Goal: Task Accomplishment & Management: Use online tool/utility

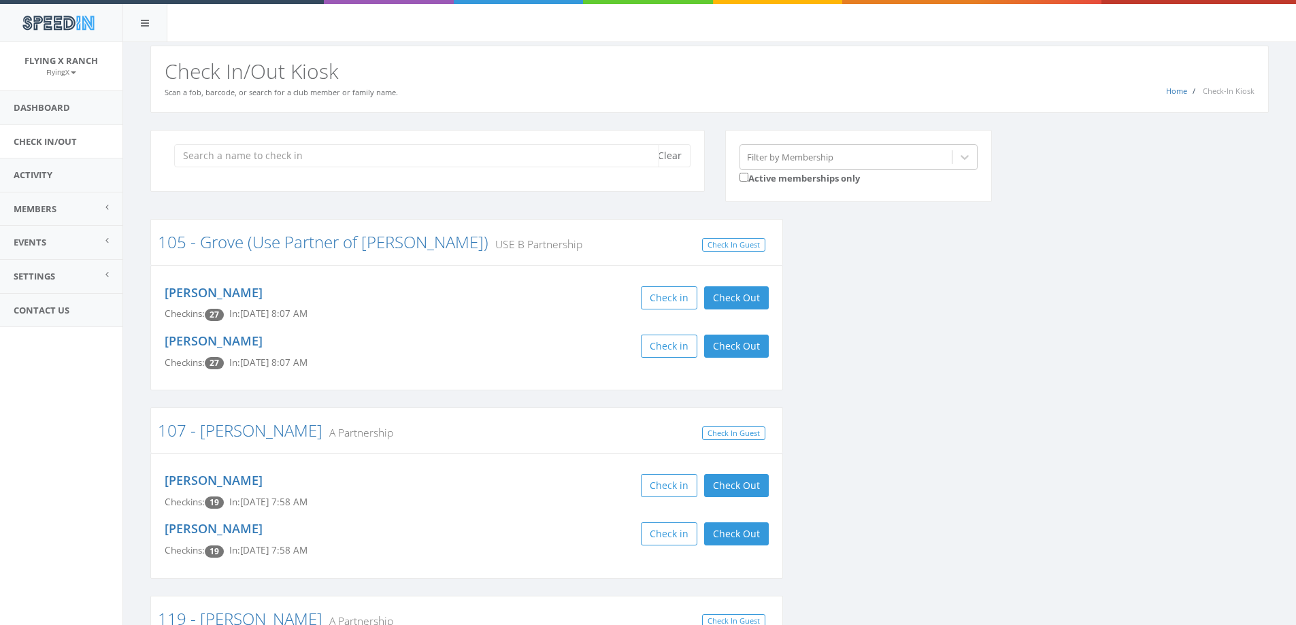
click at [336, 165] on input "search" at bounding box center [416, 155] width 485 height 23
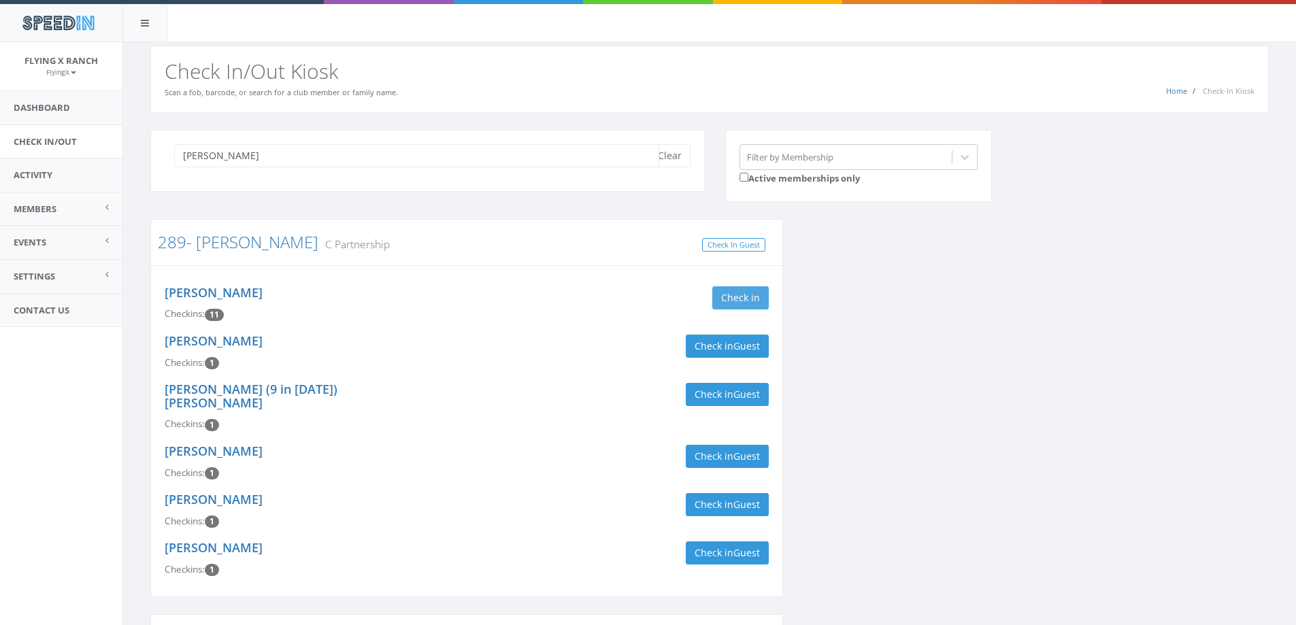
type input "[PERSON_NAME]"
click at [722, 292] on button "Check in" at bounding box center [740, 297] width 56 height 23
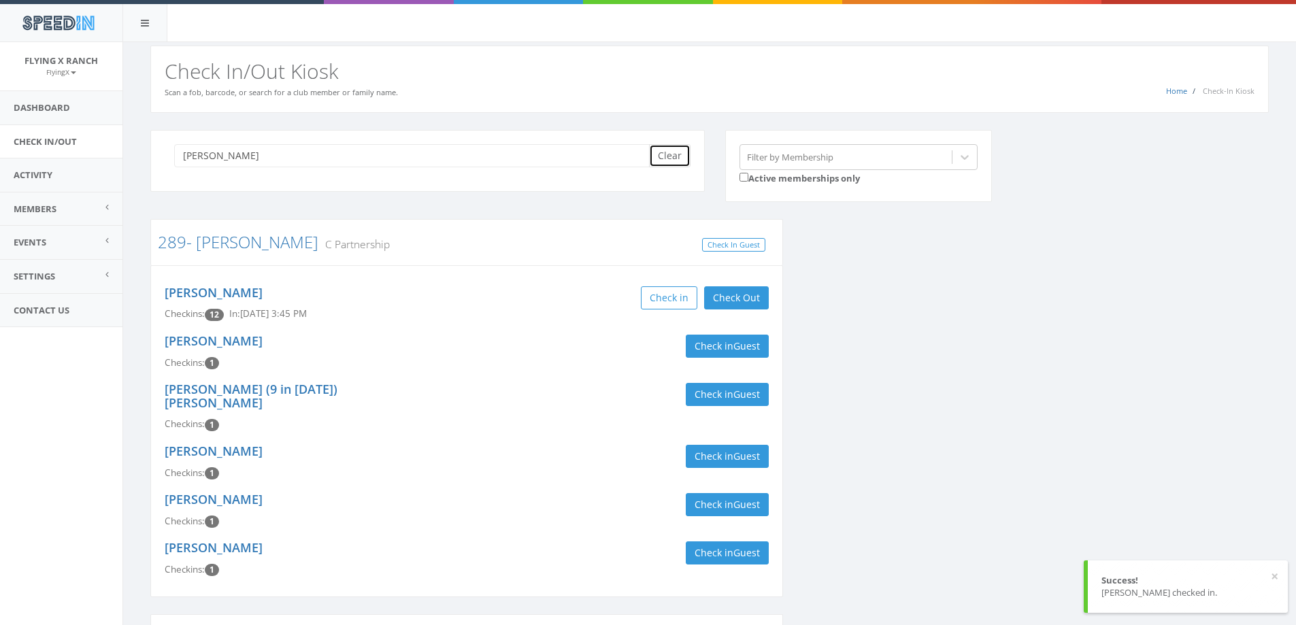
click at [668, 161] on button "Clear" at bounding box center [669, 155] width 41 height 23
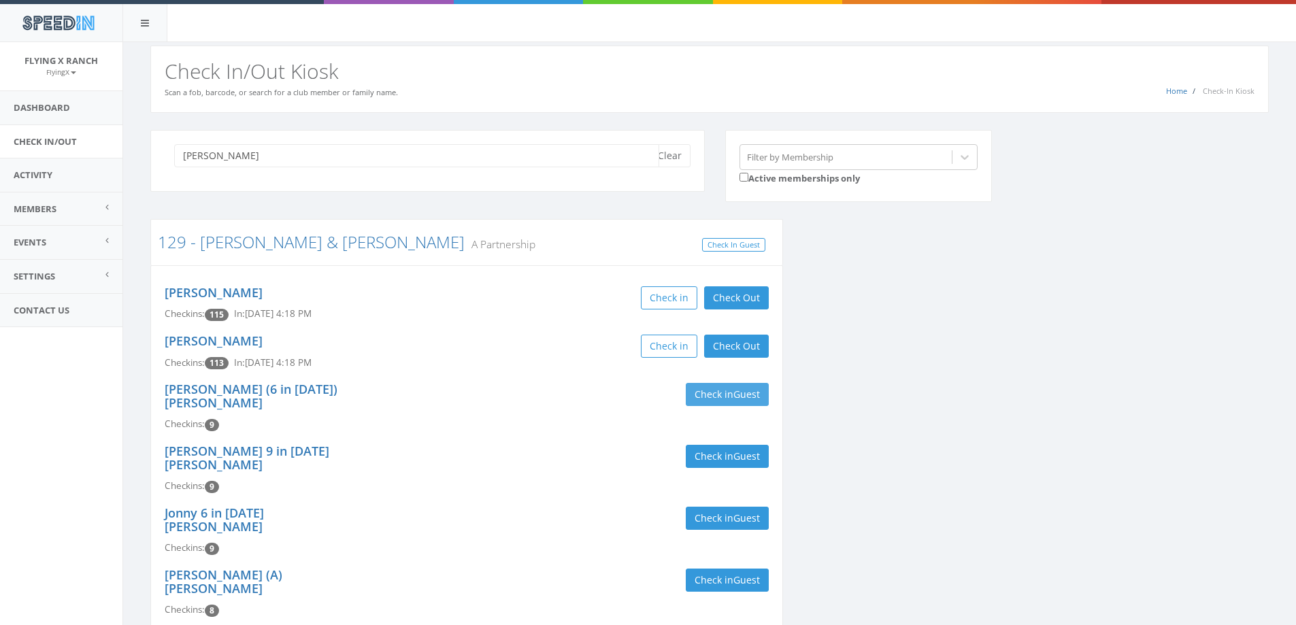
type input "[PERSON_NAME]"
click at [714, 398] on button "Check in Guest" at bounding box center [727, 394] width 83 height 23
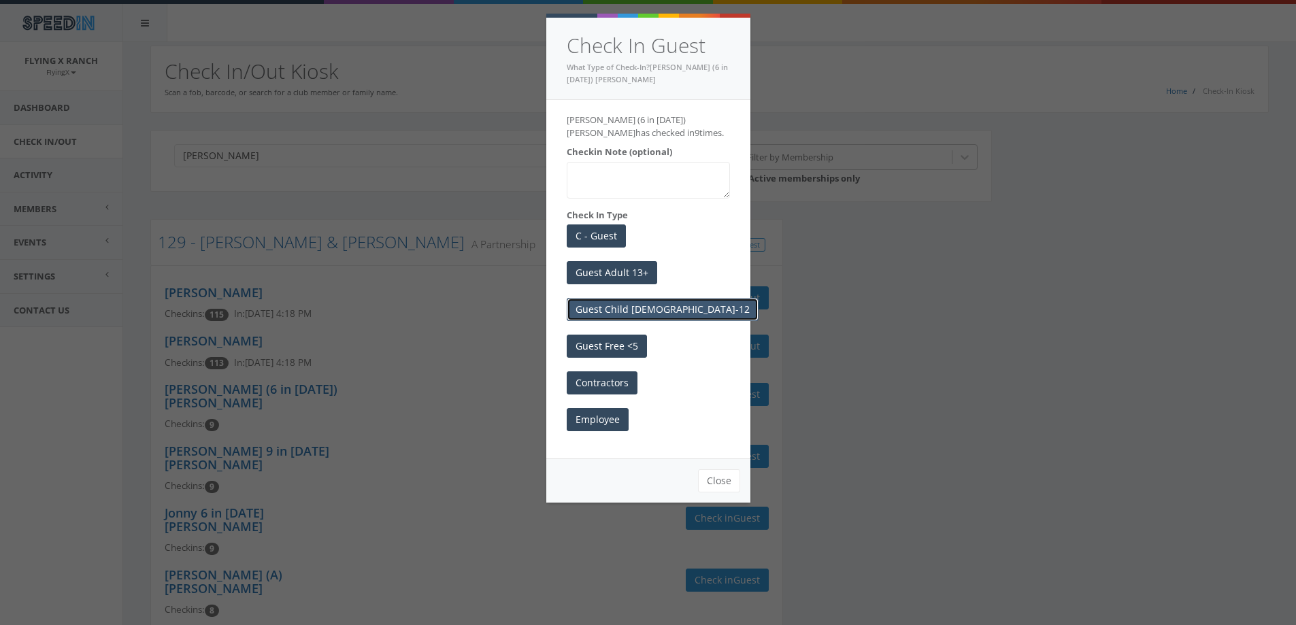
click at [638, 310] on button "Guest Child [DEMOGRAPHIC_DATA]-12" at bounding box center [663, 309] width 192 height 23
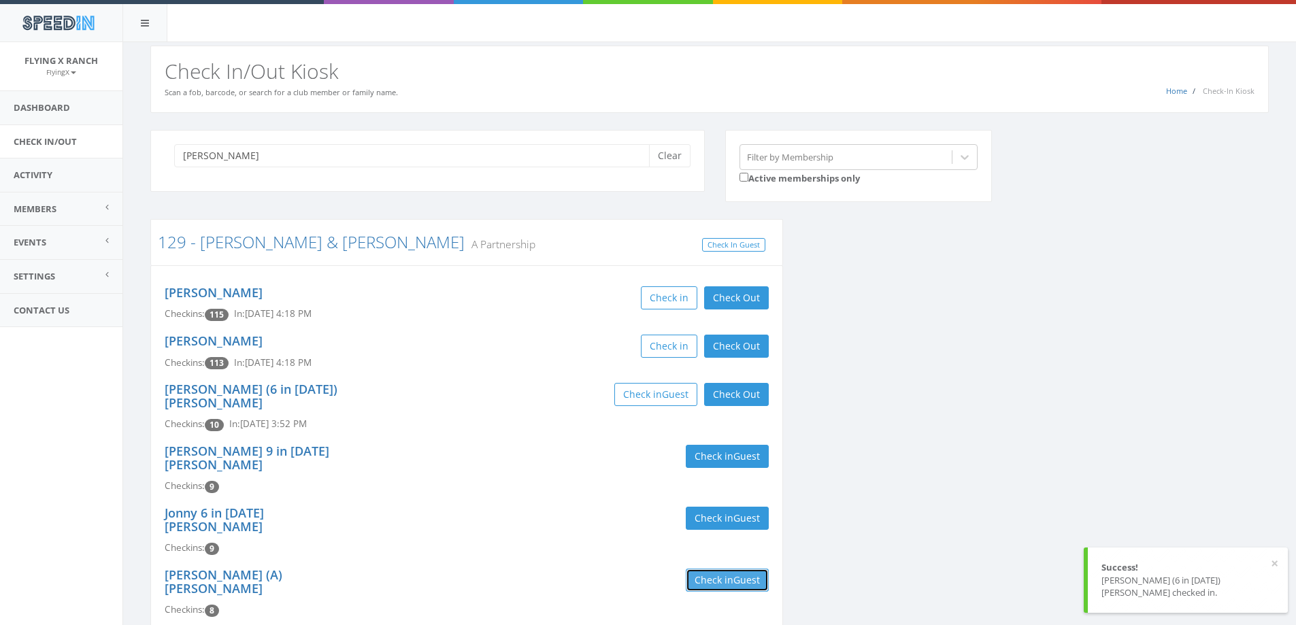
click at [724, 569] on button "Check in Guest" at bounding box center [727, 580] width 83 height 23
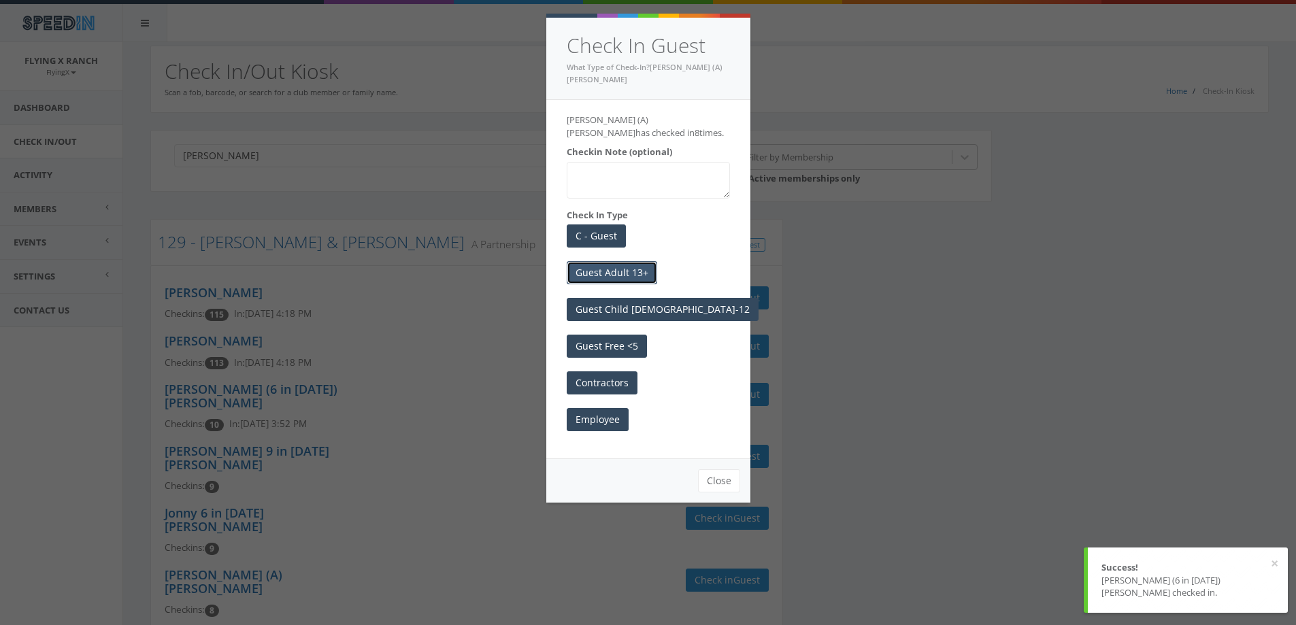
click at [636, 261] on button "Guest Adult 13+" at bounding box center [612, 272] width 90 height 23
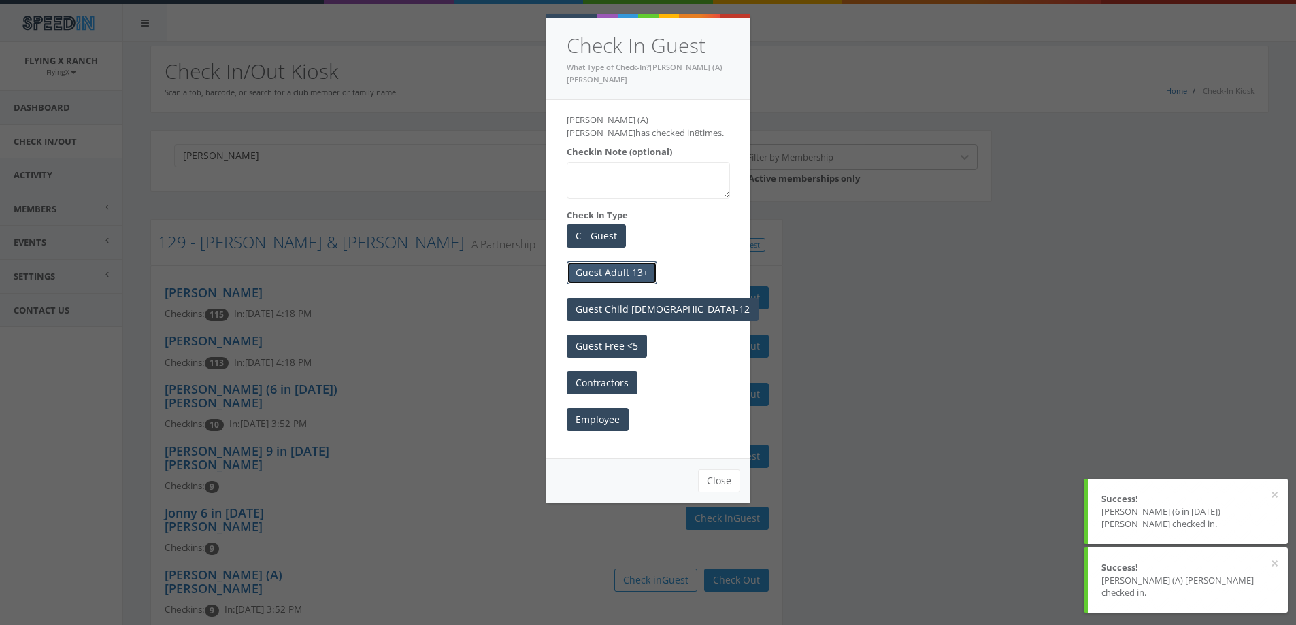
click at [626, 261] on button "Guest Adult 13+" at bounding box center [612, 272] width 90 height 23
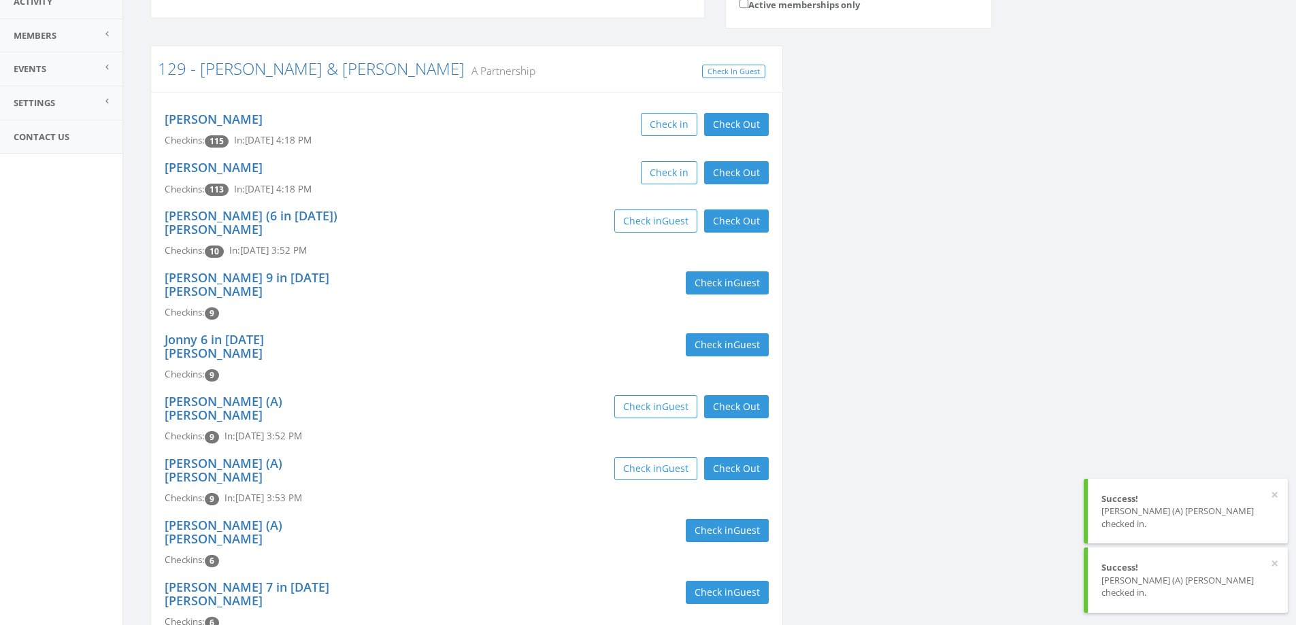
scroll to position [204, 0]
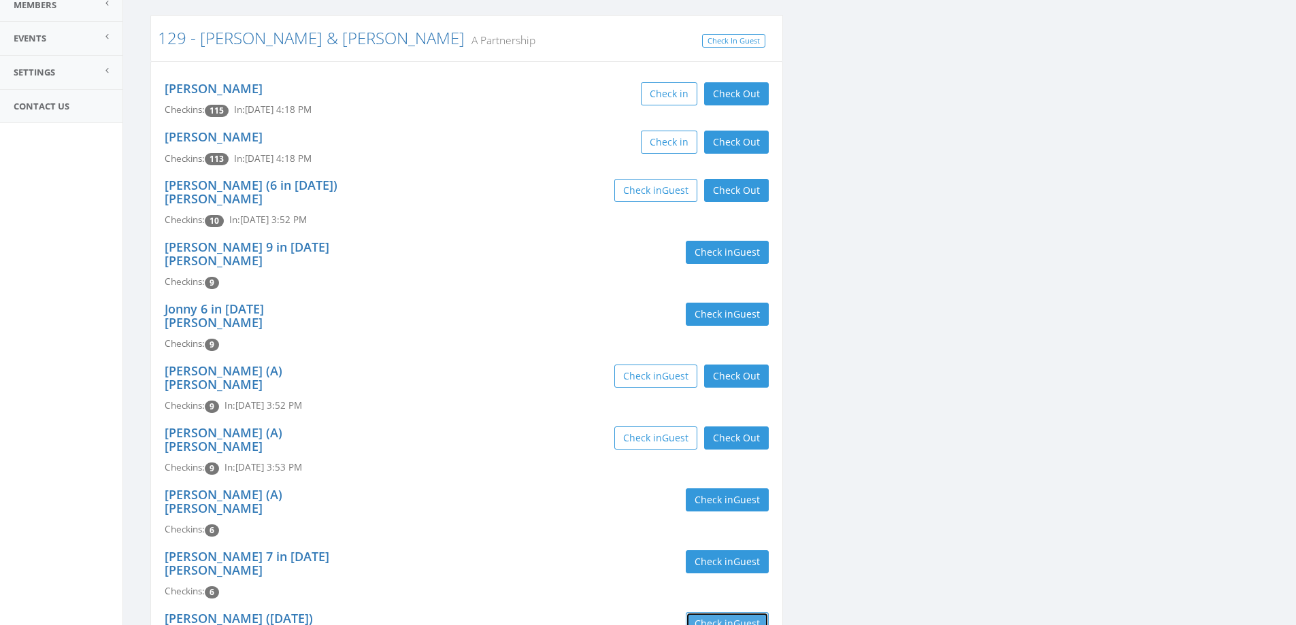
click at [734, 617] on span "Guest" at bounding box center [746, 623] width 27 height 13
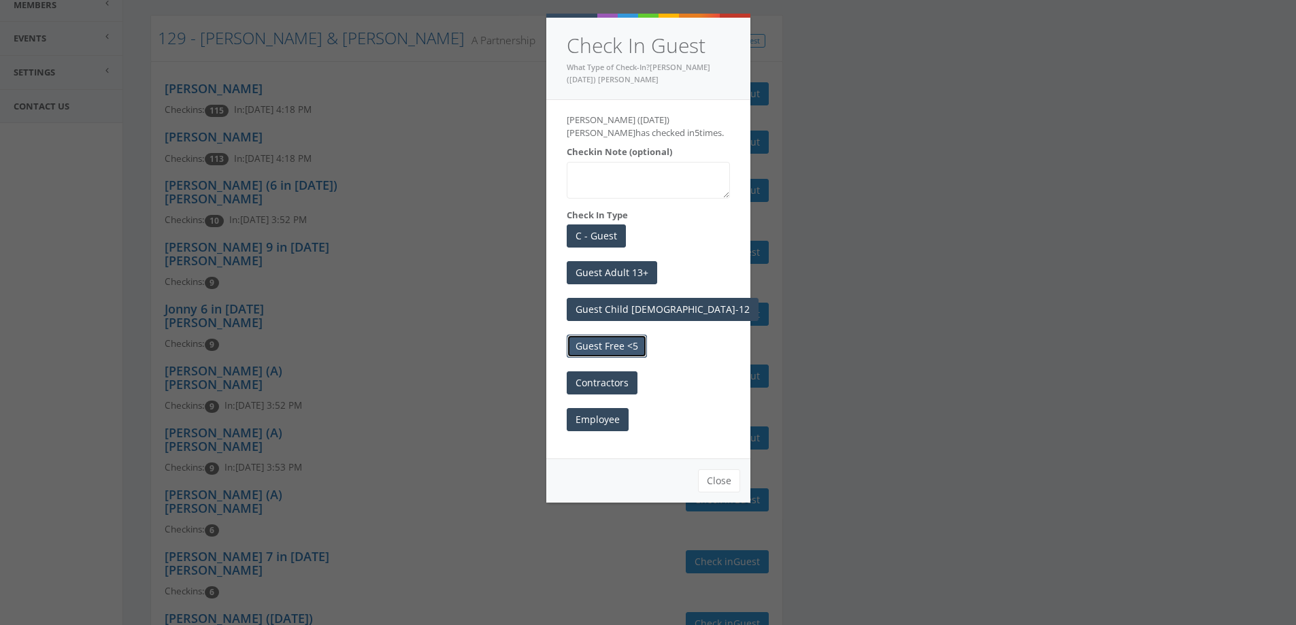
click at [616, 346] on button "Guest Free <5" at bounding box center [607, 346] width 80 height 23
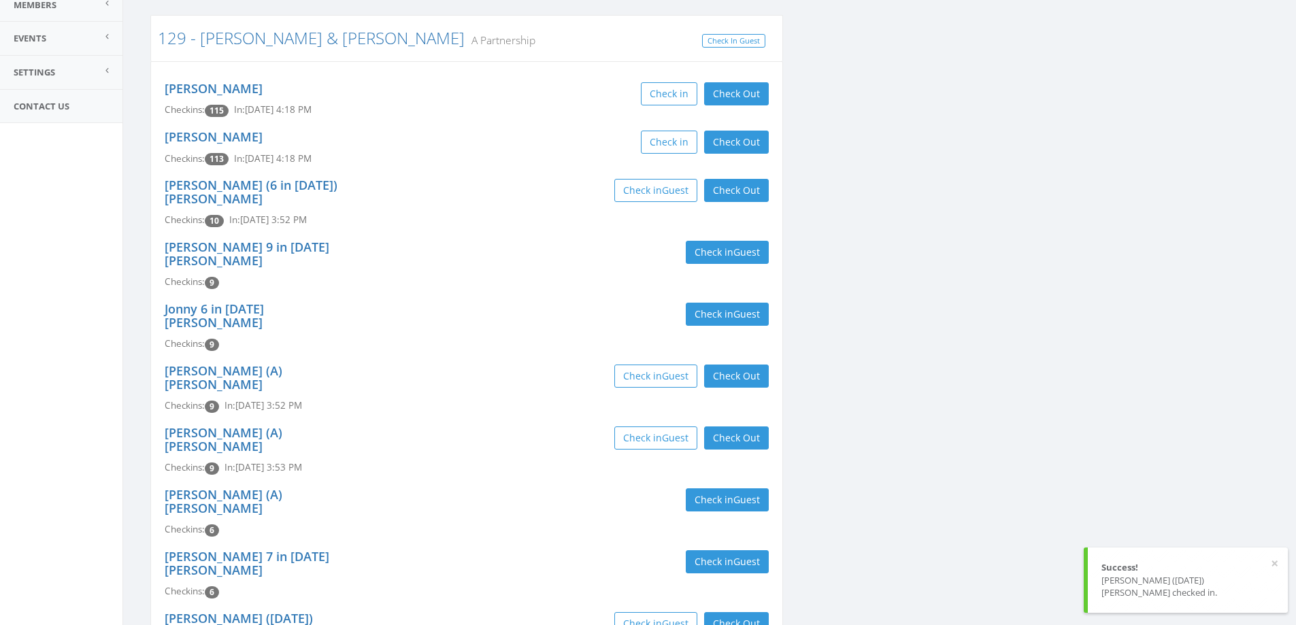
click at [471, 426] on div "Check in Guest Check Out Check Out" at bounding box center [623, 437] width 312 height 23
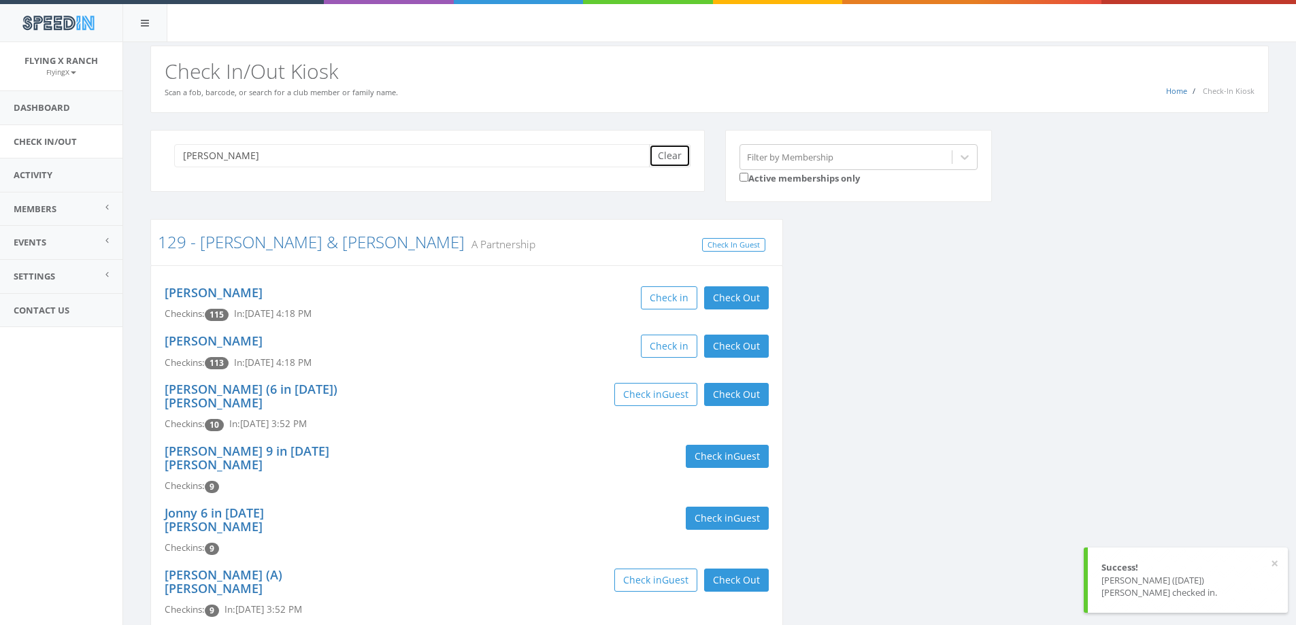
click at [663, 150] on button "Clear" at bounding box center [669, 155] width 41 height 23
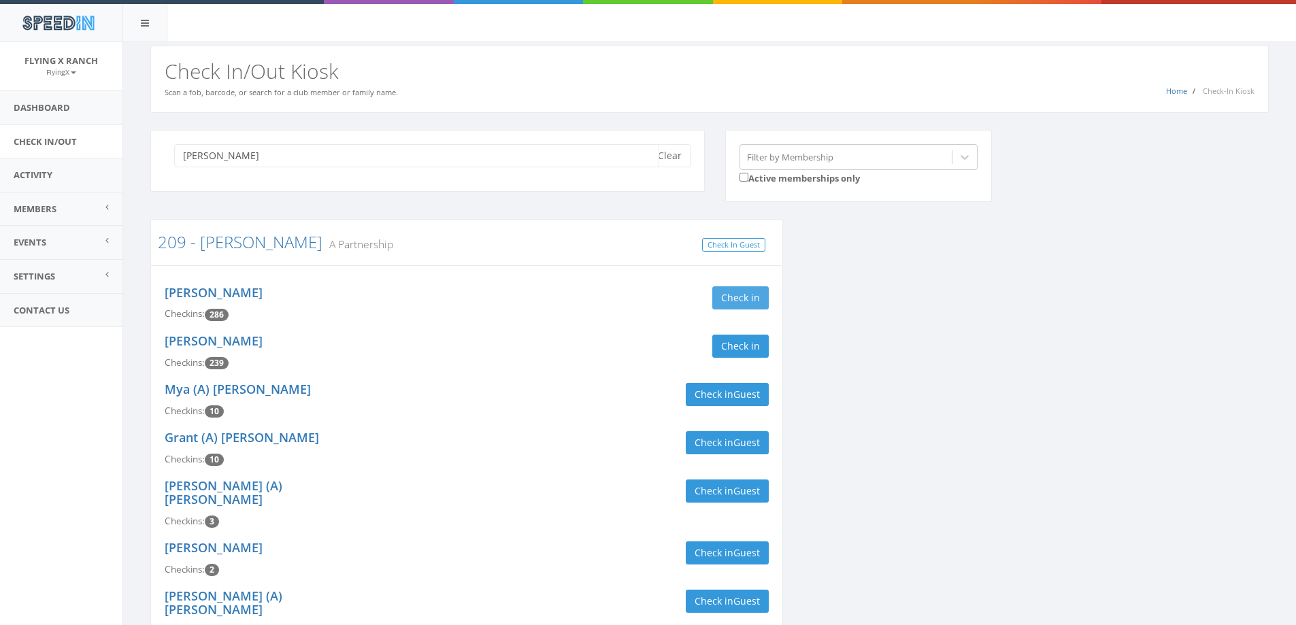
type input "[PERSON_NAME]"
click at [715, 298] on button "Check in" at bounding box center [740, 297] width 56 height 23
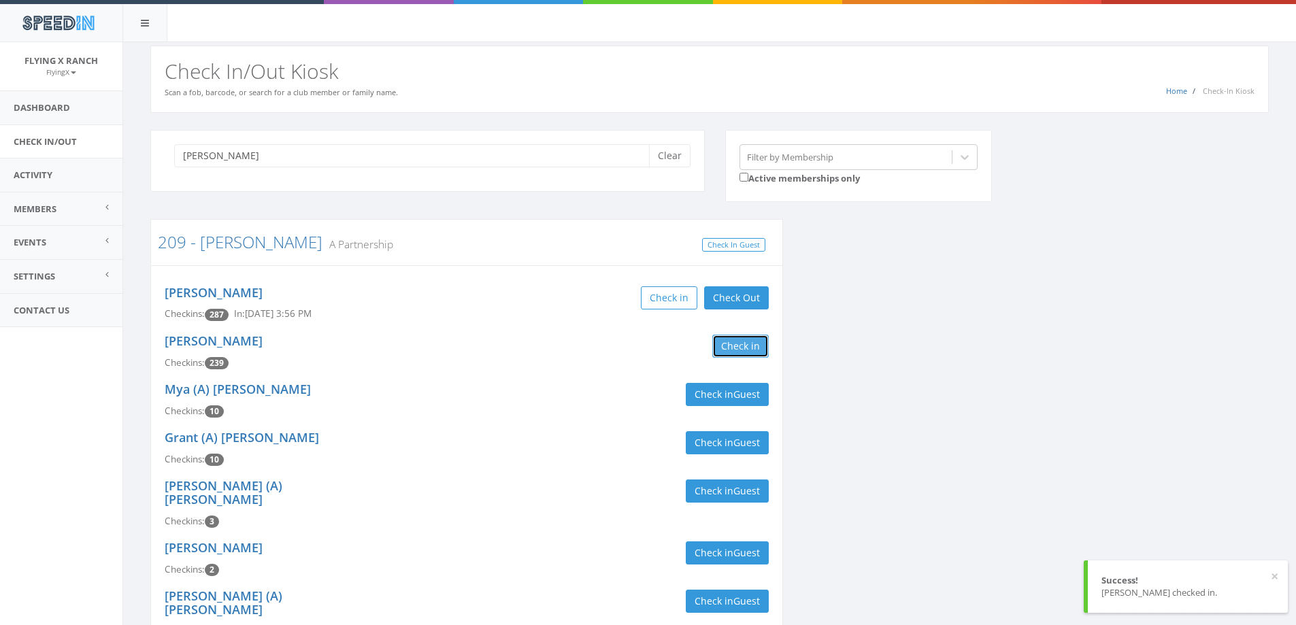
click at [721, 347] on button "Check in" at bounding box center [740, 346] width 56 height 23
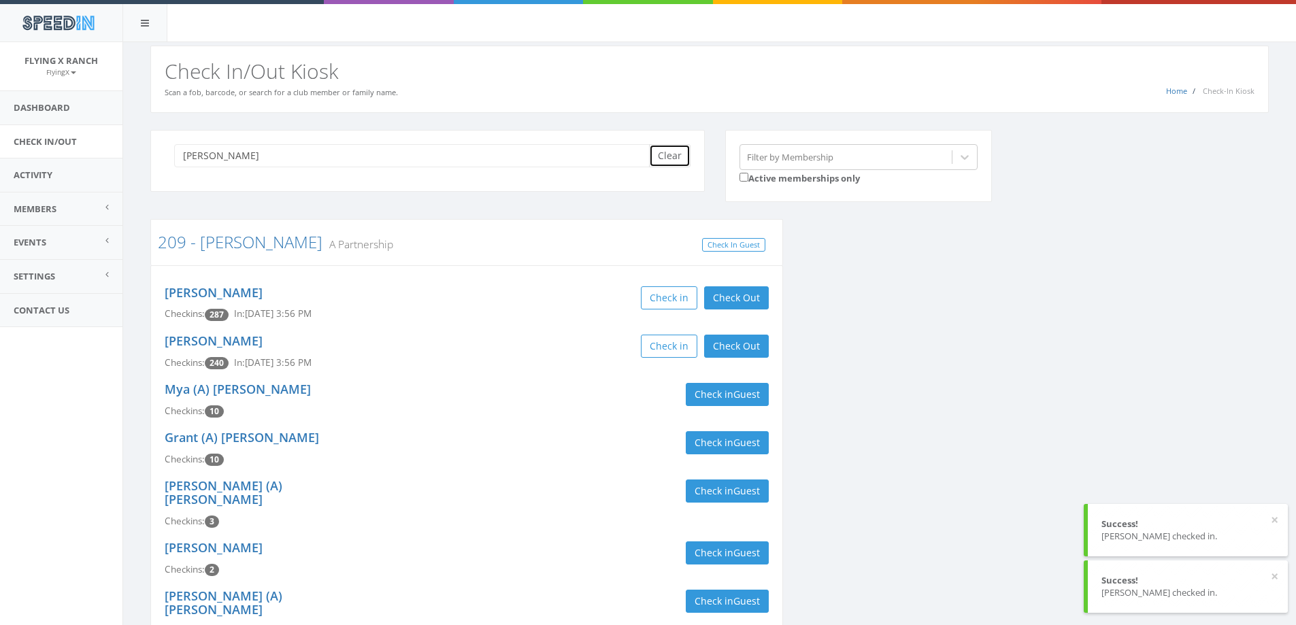
click at [681, 156] on button "Clear" at bounding box center [669, 155] width 41 height 23
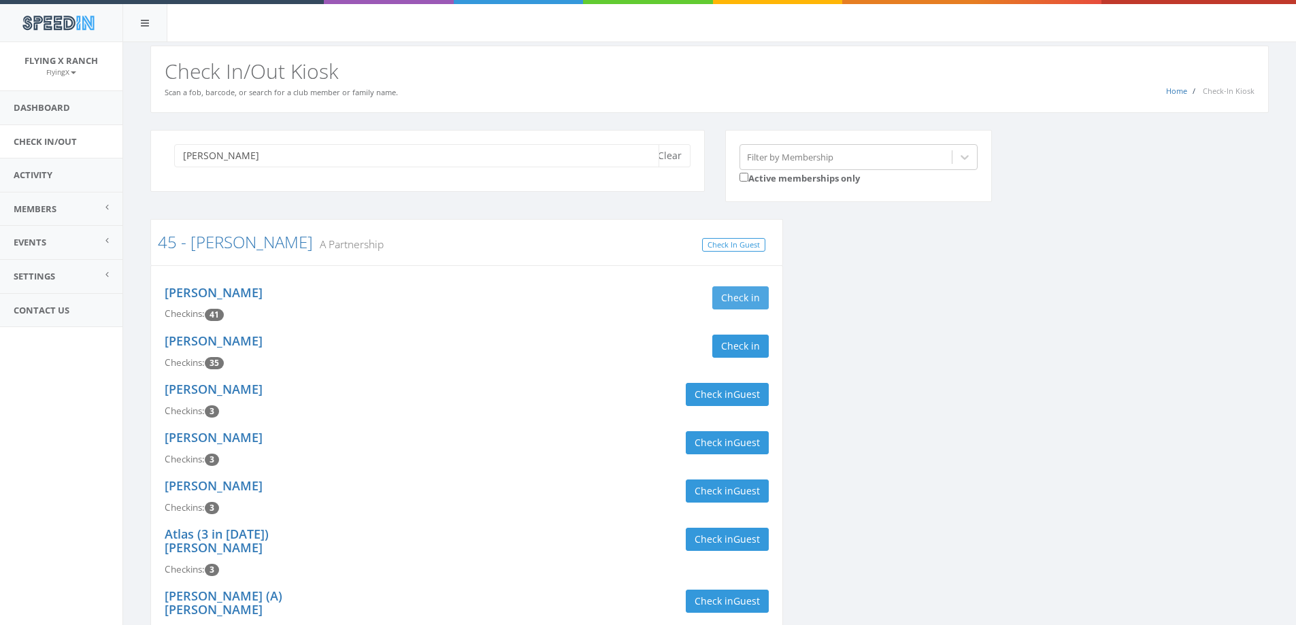
type input "[PERSON_NAME]"
click at [733, 303] on button "Check in" at bounding box center [740, 297] width 56 height 23
click at [716, 394] on button "Check in Guest" at bounding box center [727, 394] width 83 height 23
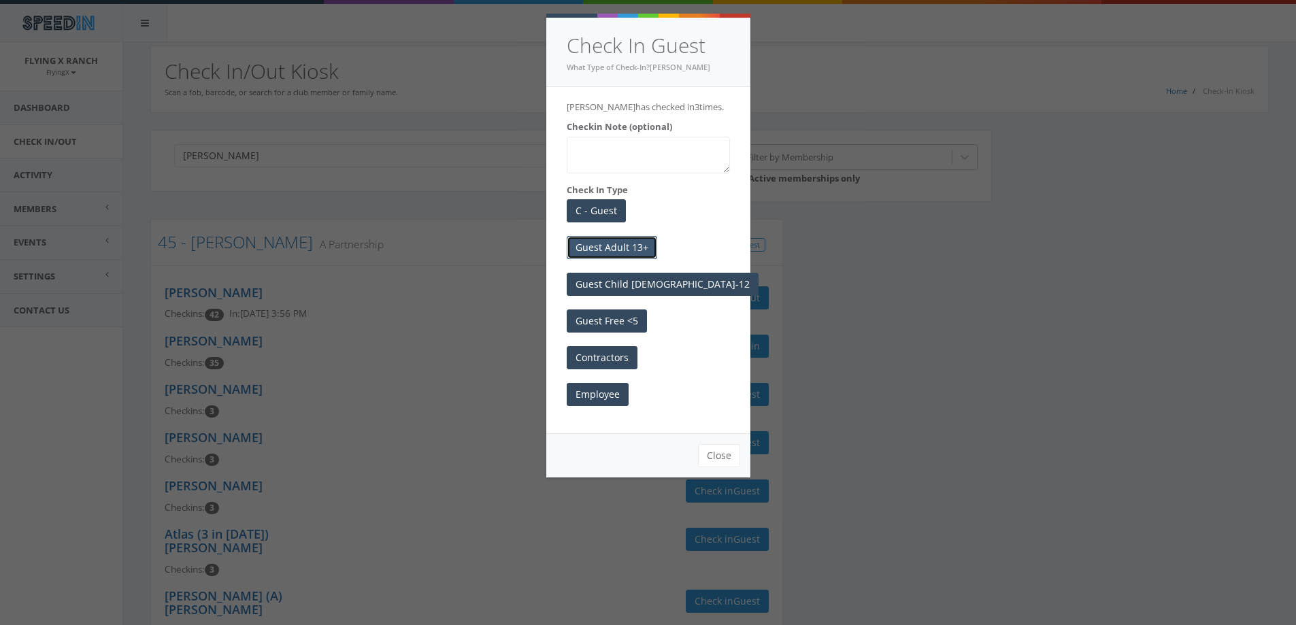
click at [632, 240] on button "Guest Adult 13+" at bounding box center [612, 247] width 90 height 23
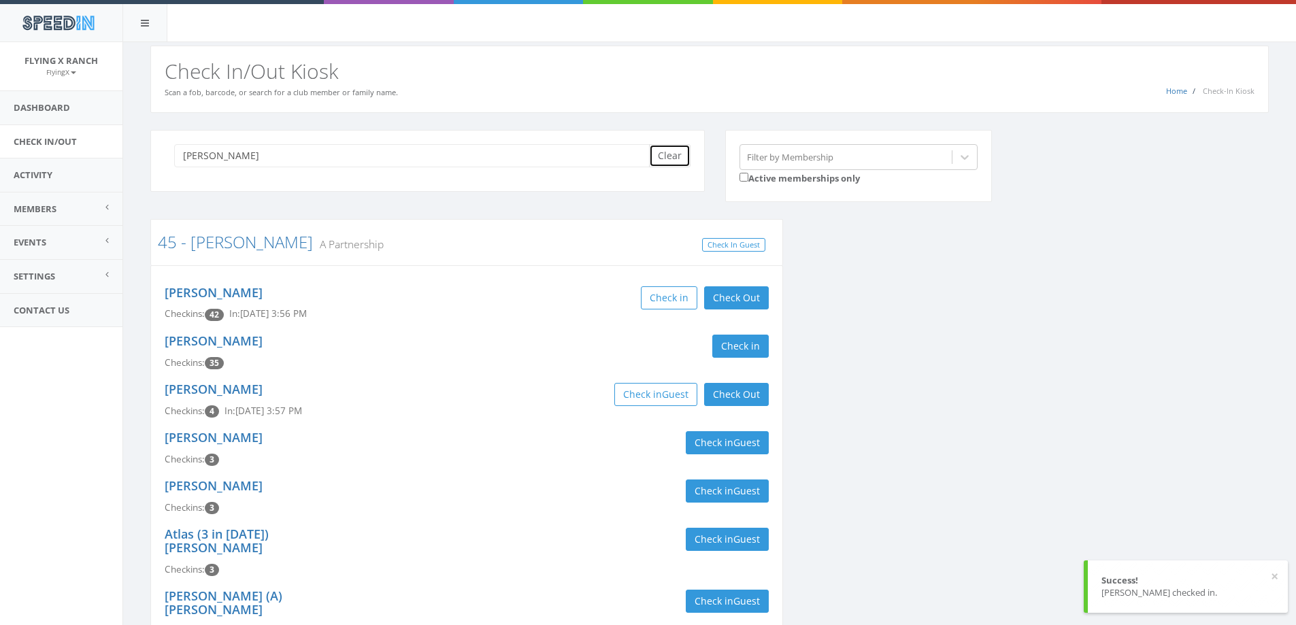
click at [669, 160] on button "Clear" at bounding box center [669, 155] width 41 height 23
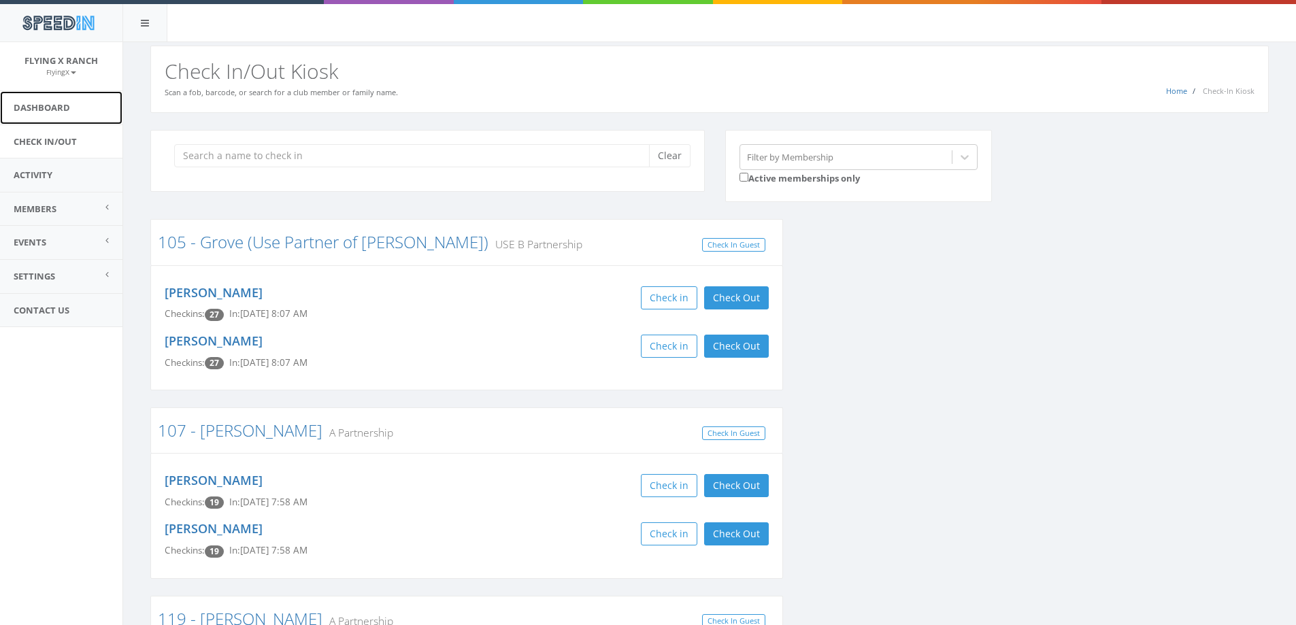
click at [52, 99] on link "Dashboard" at bounding box center [61, 107] width 122 height 33
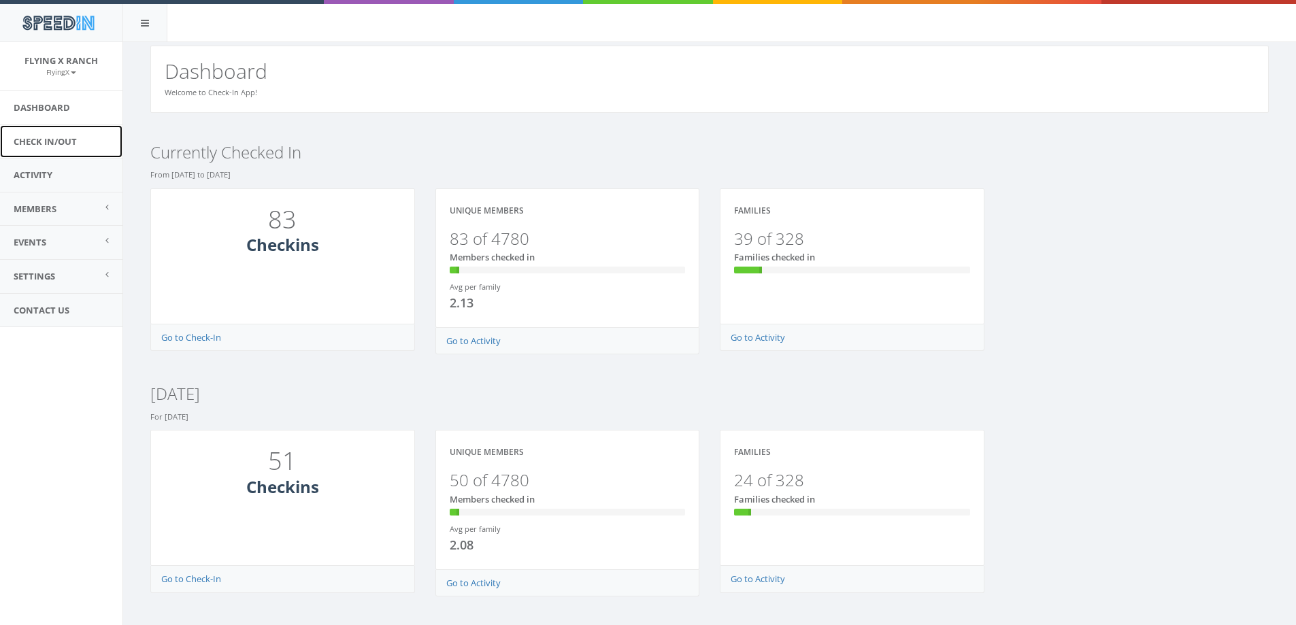
click at [72, 146] on link "Check In/Out" at bounding box center [61, 141] width 122 height 33
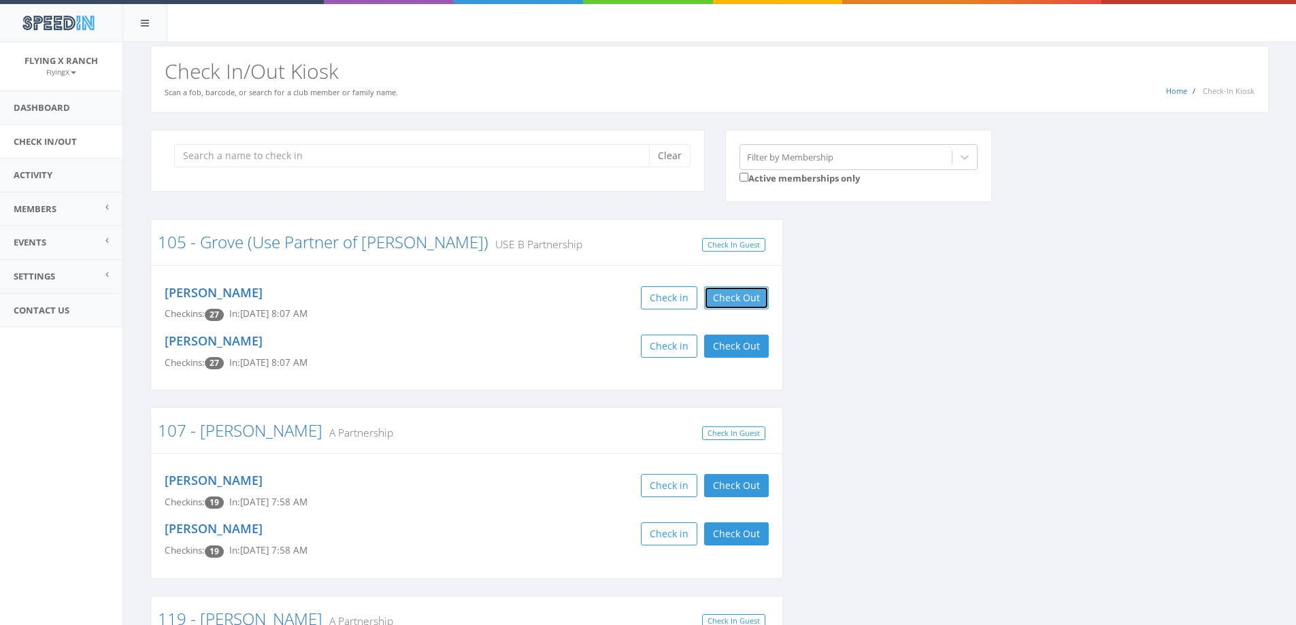
click at [758, 298] on button "Check Out" at bounding box center [736, 297] width 65 height 23
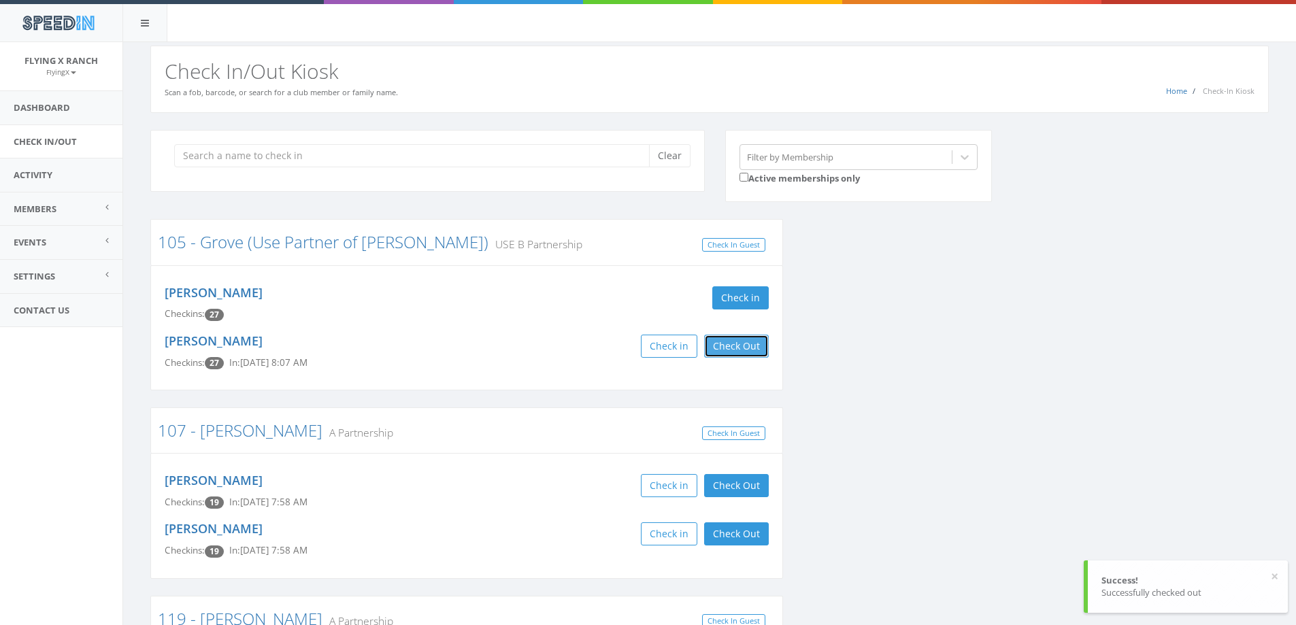
click at [741, 346] on button "Check Out" at bounding box center [736, 346] width 65 height 23
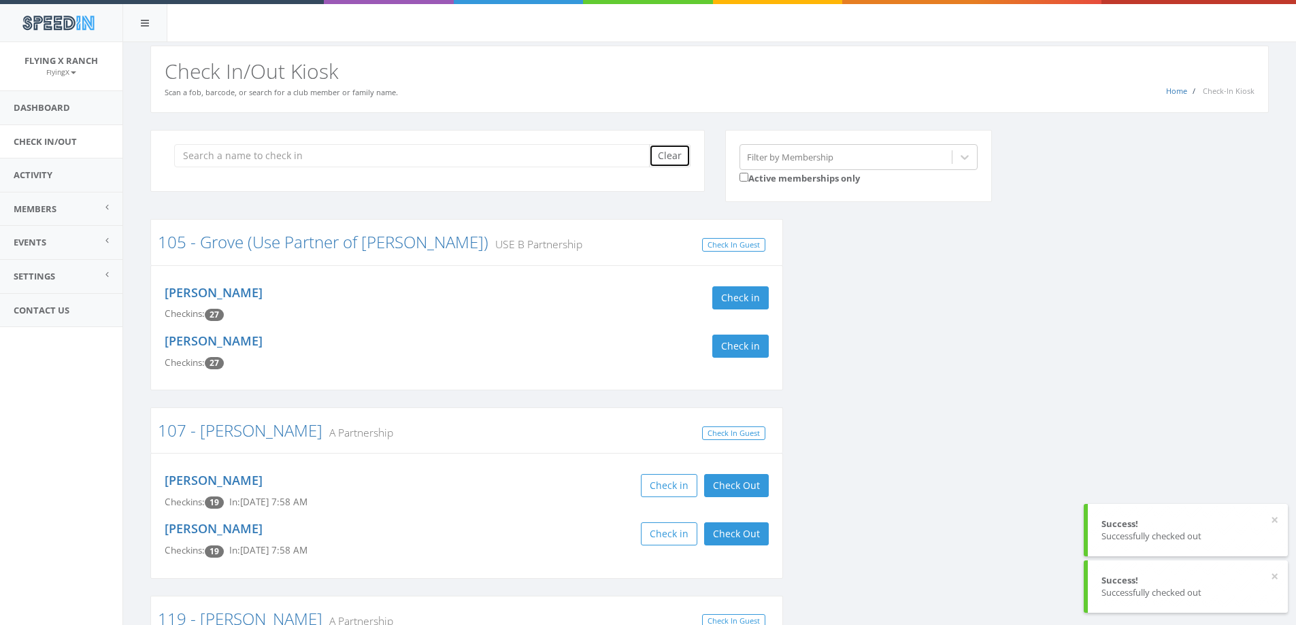
click at [667, 161] on button "Clear" at bounding box center [669, 155] width 41 height 23
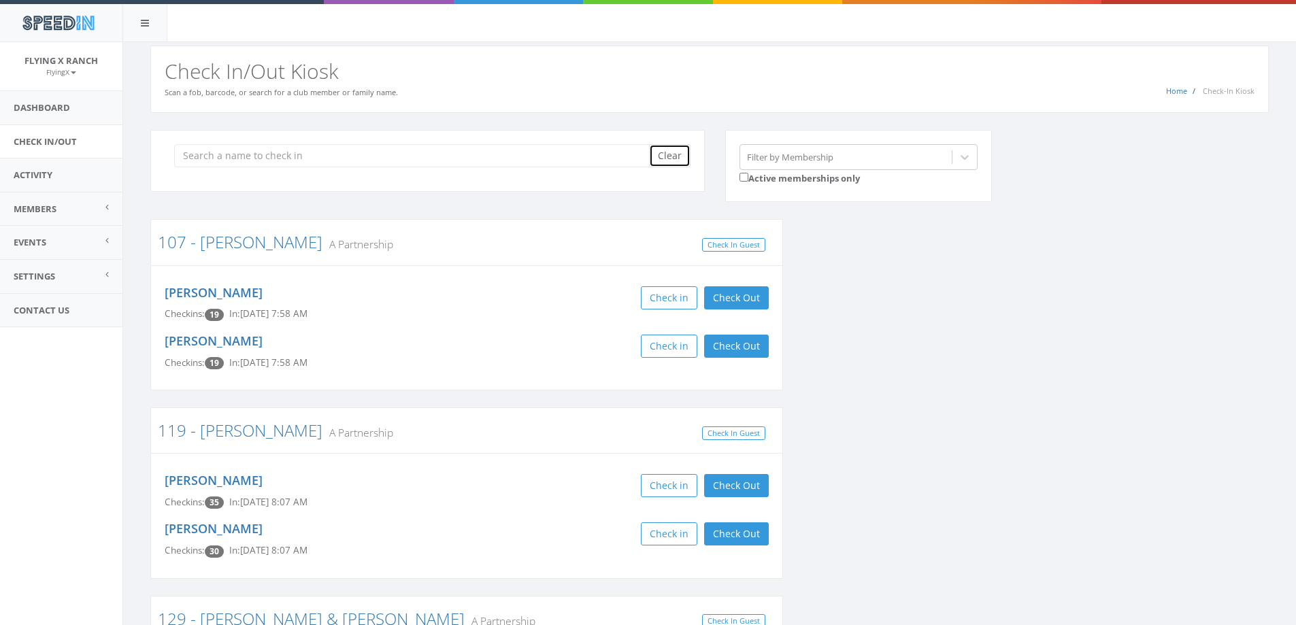
click at [674, 158] on button "Clear" at bounding box center [669, 155] width 41 height 23
